Goal: Task Accomplishment & Management: Manage account settings

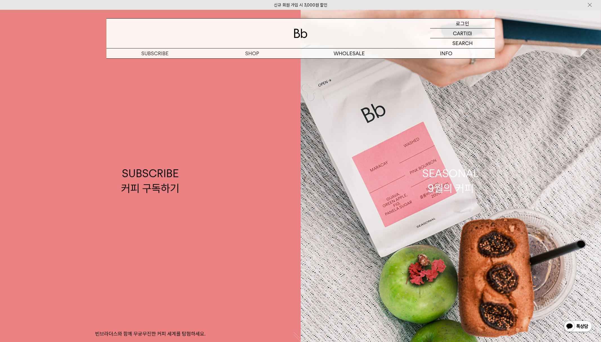
click at [459, 24] on p "로그인" at bounding box center [463, 24] width 14 height 10
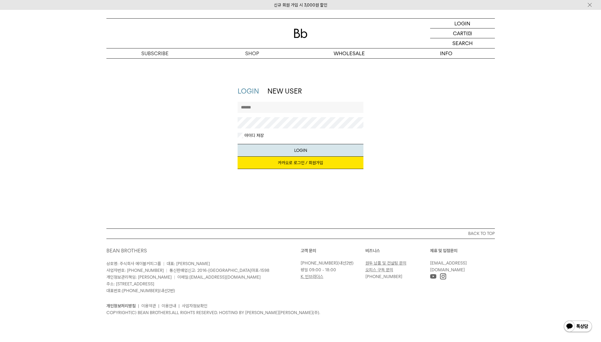
type input "*****"
click at [294, 165] on link "카카오로 로그인 / 회원가입" at bounding box center [301, 163] width 126 height 12
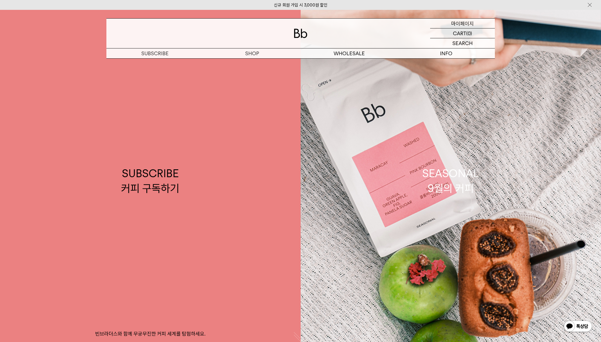
click at [460, 21] on p "마이페이지" at bounding box center [463, 24] width 23 height 10
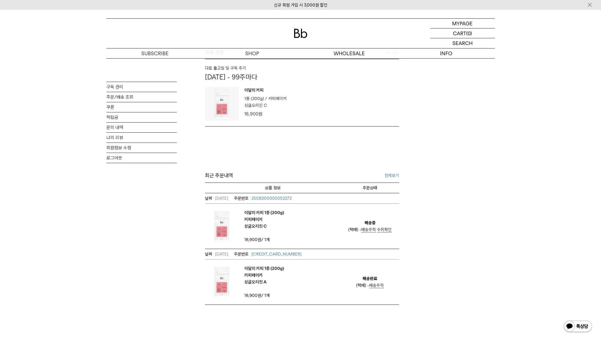
scroll to position [140, 0]
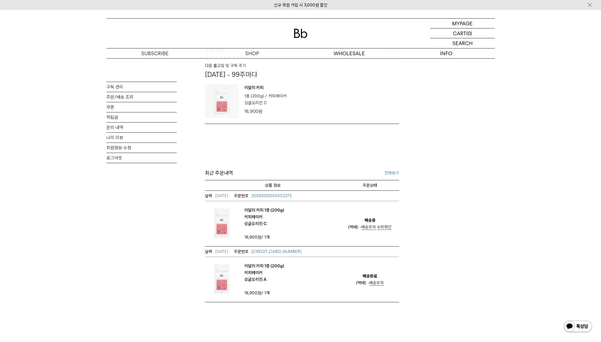
click at [385, 230] on link "수취확인" at bounding box center [384, 227] width 15 height 5
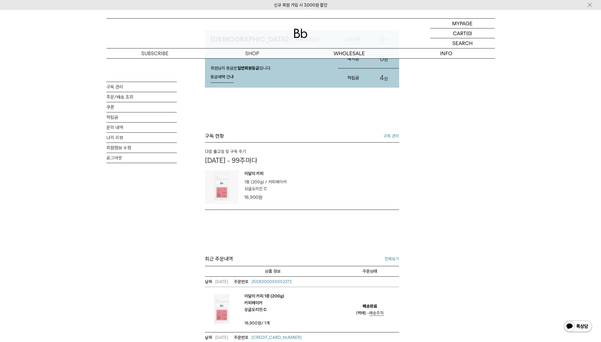
scroll to position [53, 0]
click at [296, 36] on img at bounding box center [301, 33] width 14 height 9
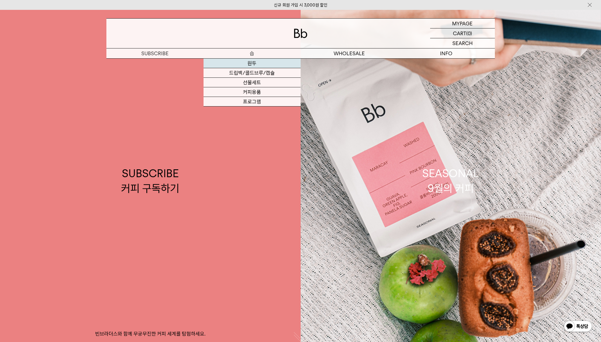
click at [253, 62] on link "원두" at bounding box center [252, 64] width 97 height 10
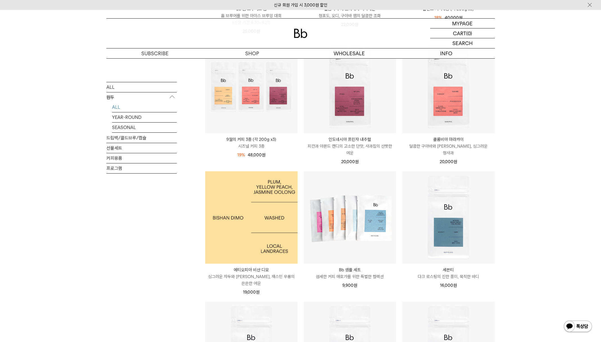
scroll to position [203, 0]
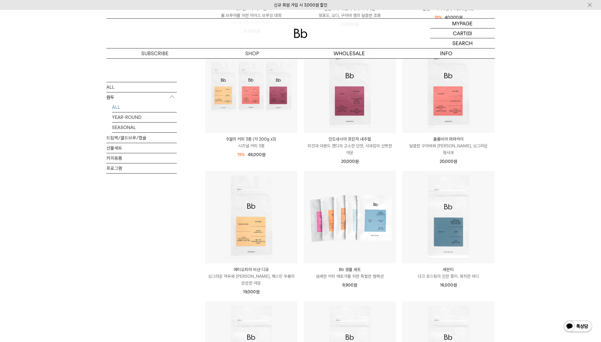
drag, startPoint x: 324, startPoint y: 96, endPoint x: 412, endPoint y: 41, distance: 104.3
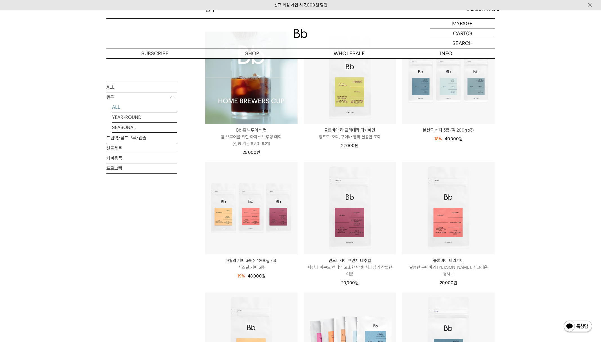
scroll to position [73, 0]
